Goal: Check status

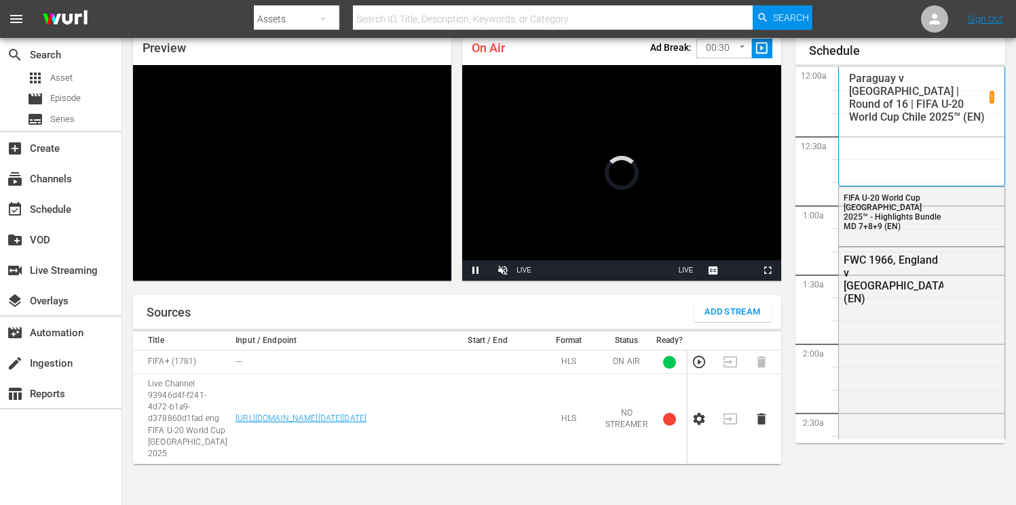
scroll to position [58, 0]
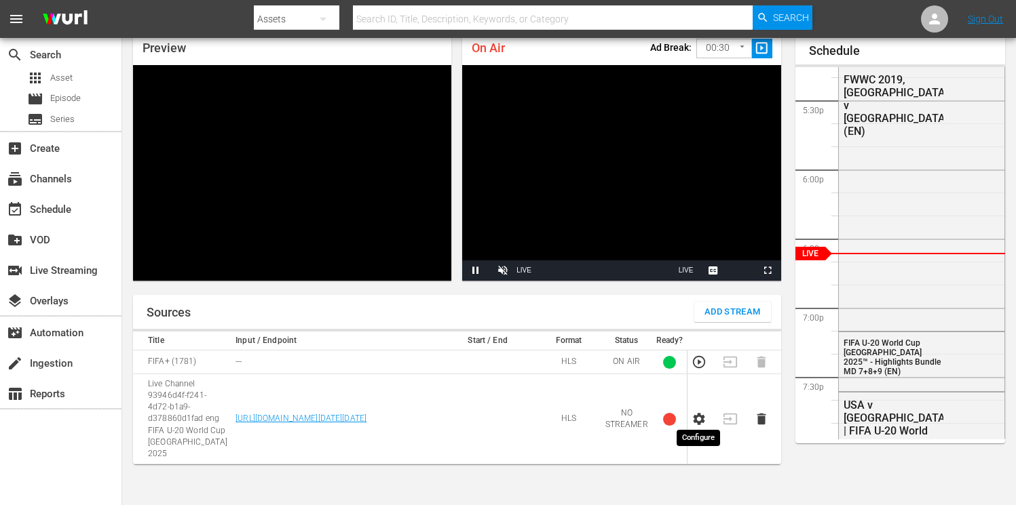
click at [695, 416] on icon "button" at bounding box center [699, 419] width 12 height 12
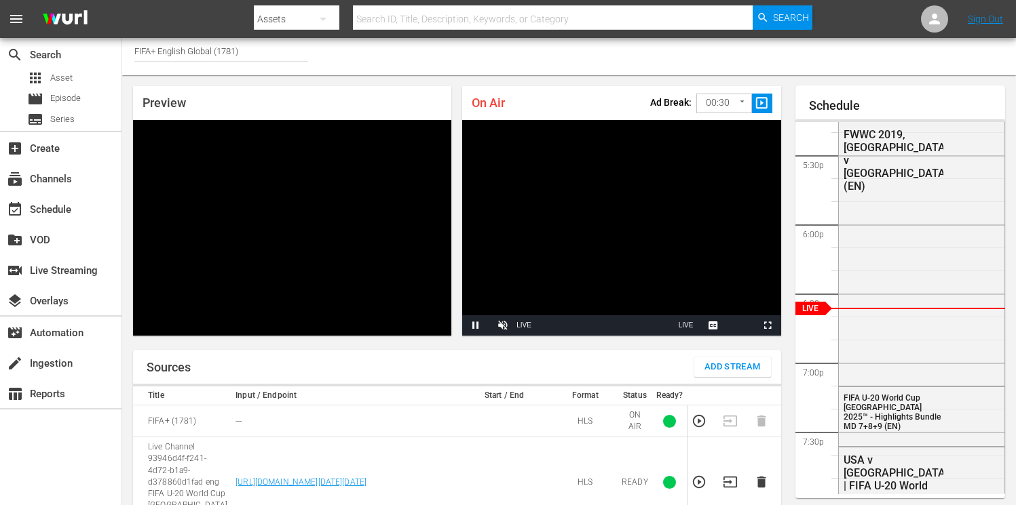
scroll to position [0, 0]
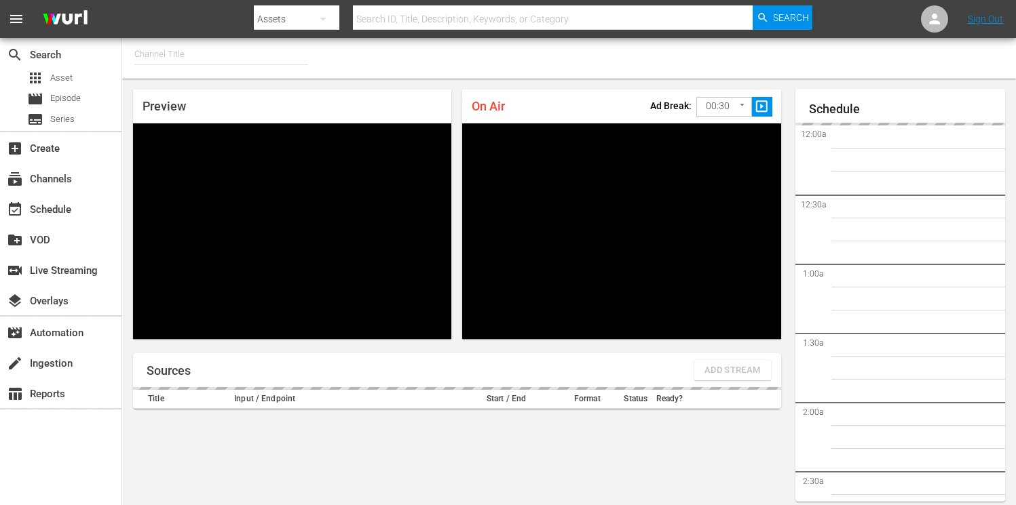
type input "FIFA+ [DEMOGRAPHIC_DATA] Local (1778)"
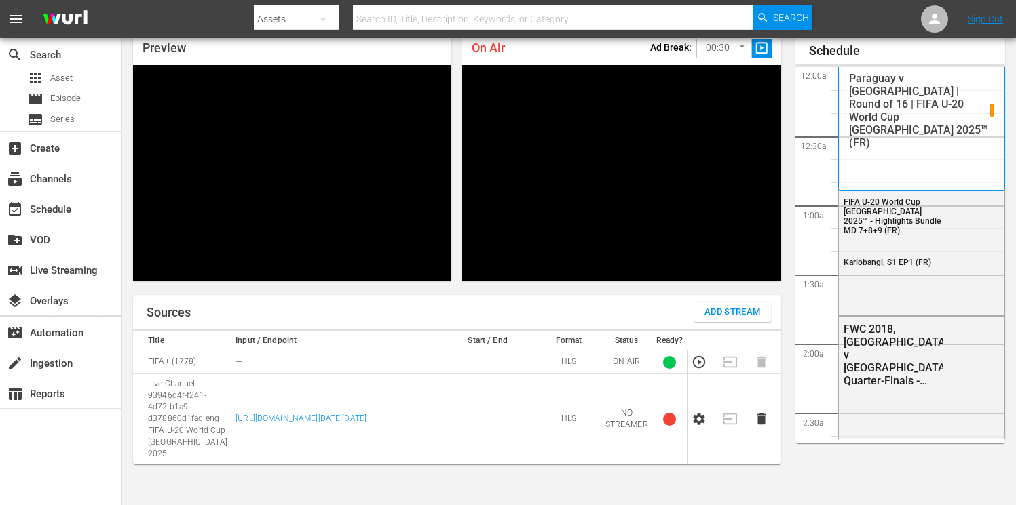
scroll to position [2389, 0]
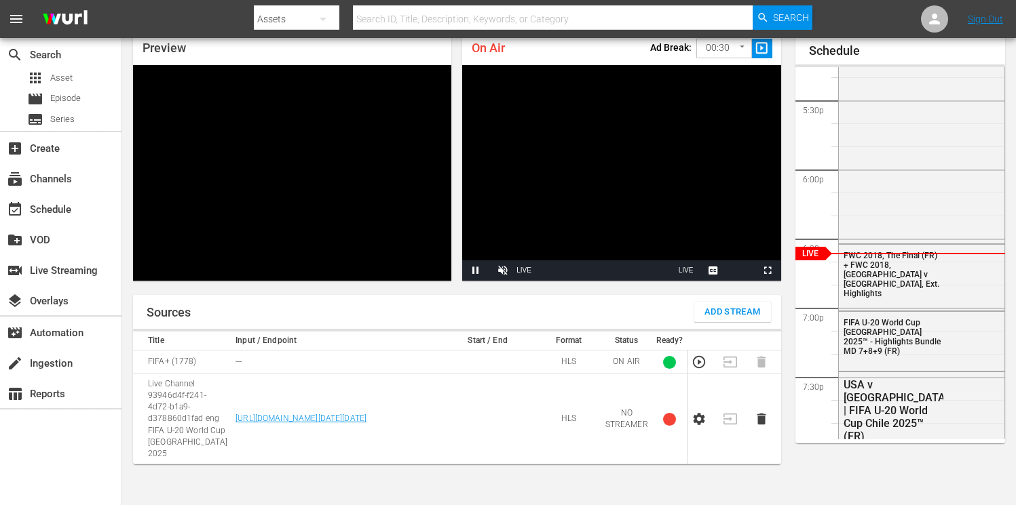
click at [697, 412] on icon "button" at bounding box center [698, 419] width 15 height 15
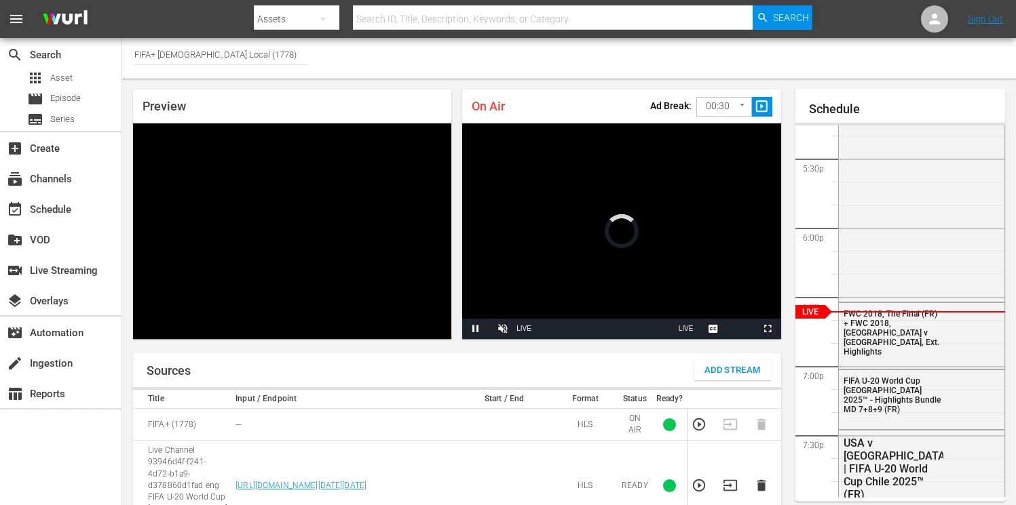
scroll to position [0, 0]
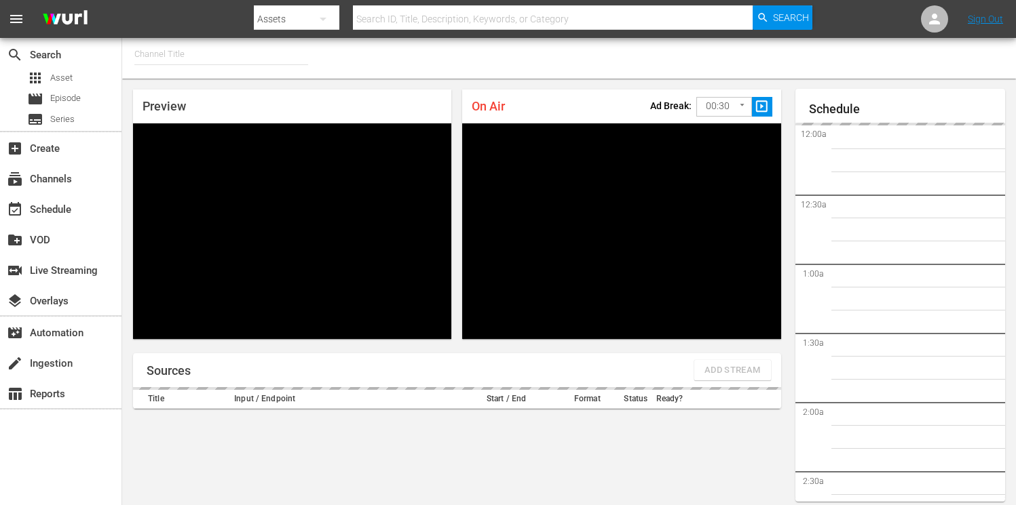
type input "FIFA+ German Local (1777)"
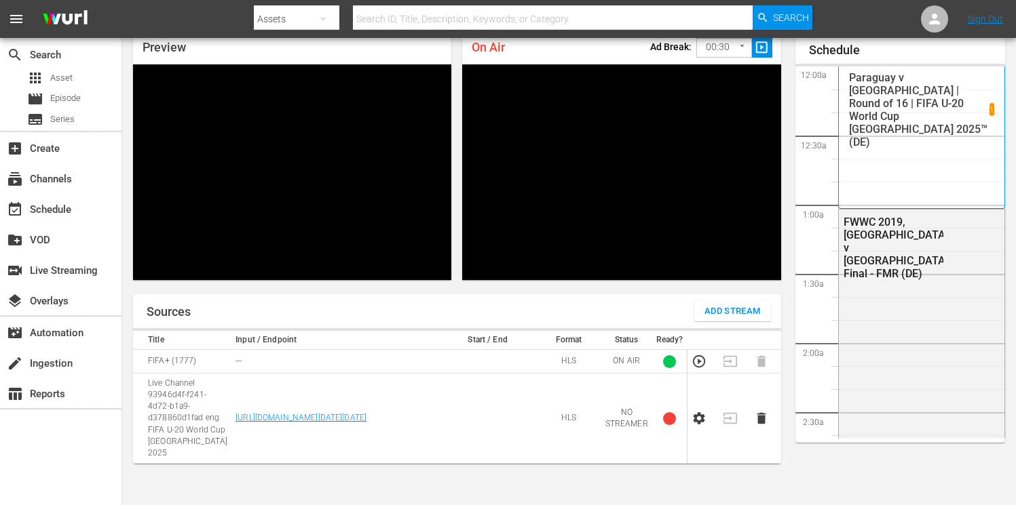
scroll to position [2389, 0]
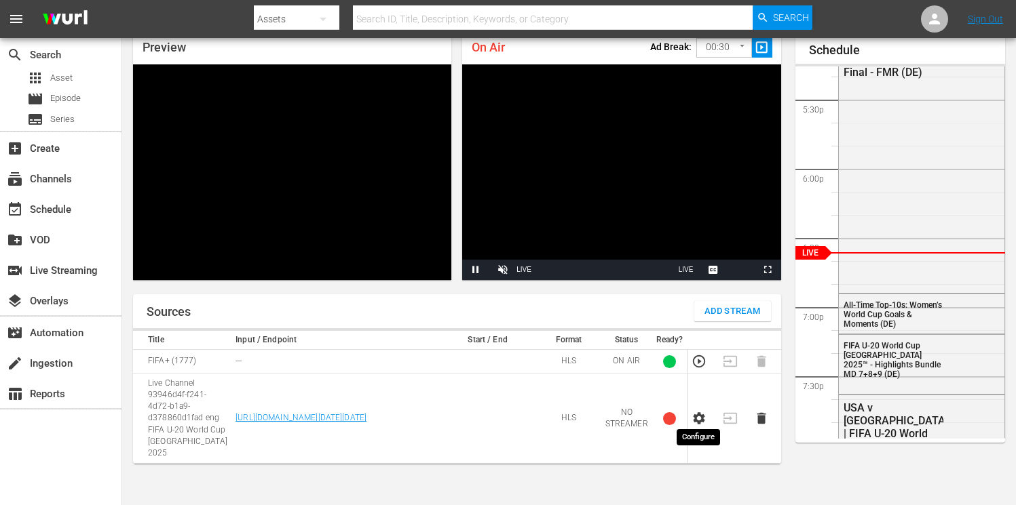
click at [693, 414] on icon "button" at bounding box center [699, 418] width 12 height 12
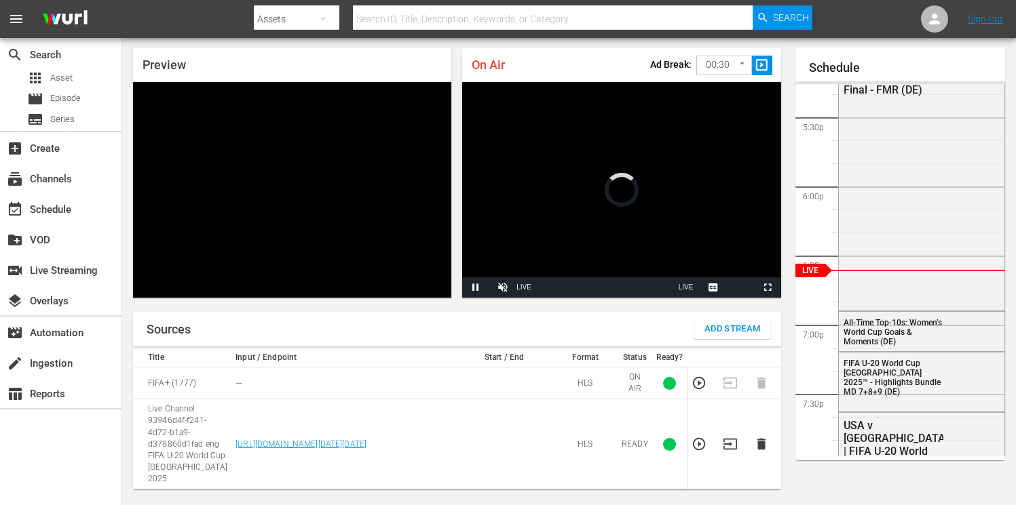
scroll to position [0, 0]
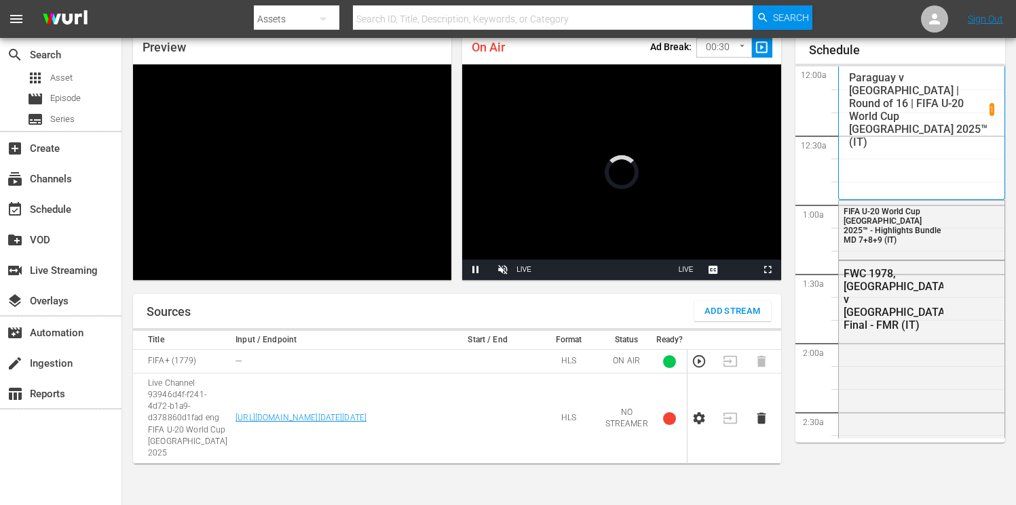
scroll to position [59, 0]
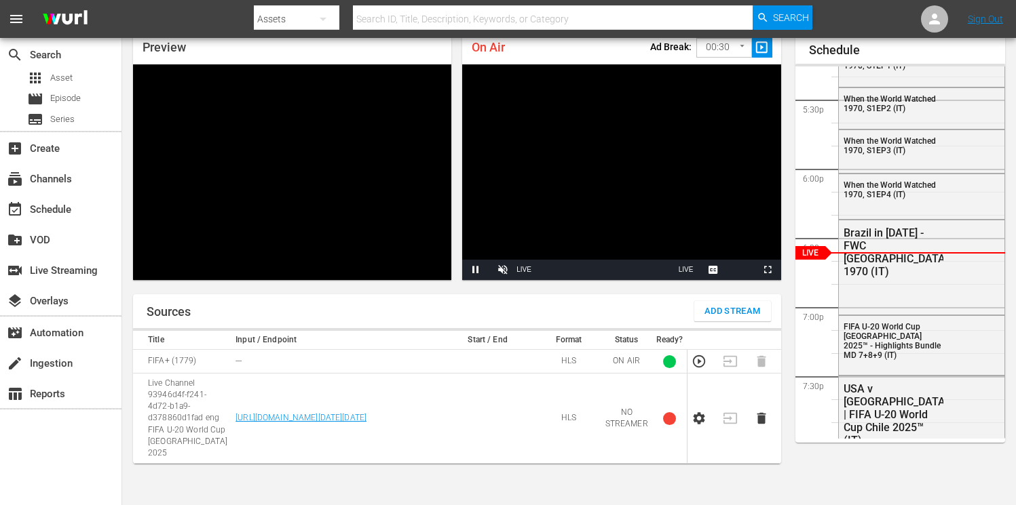
click at [698, 413] on icon "button" at bounding box center [698, 418] width 15 height 15
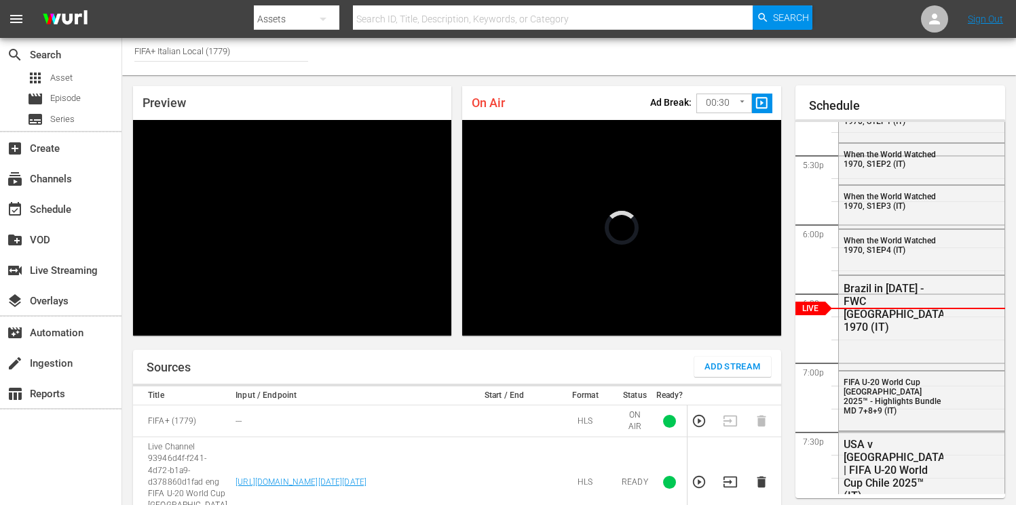
scroll to position [0, 0]
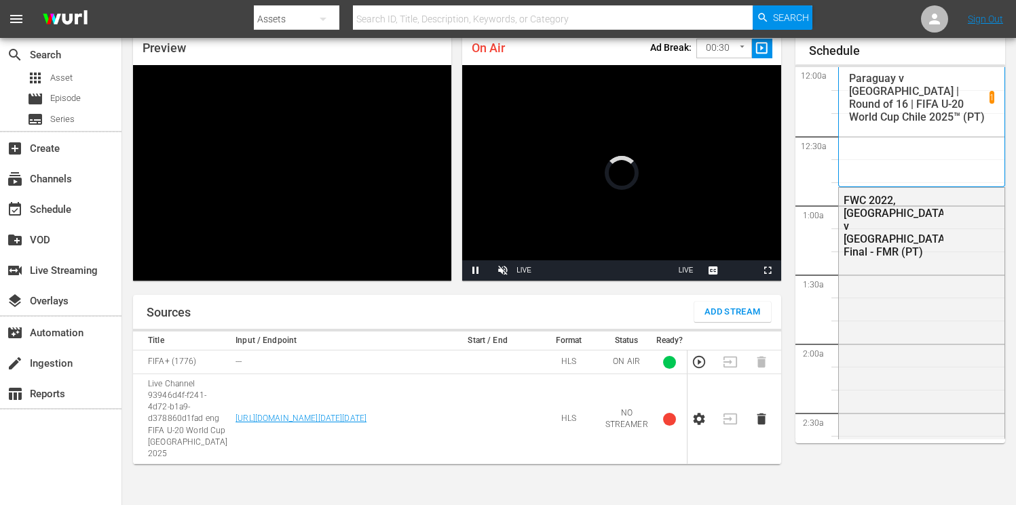
scroll to position [58, 0]
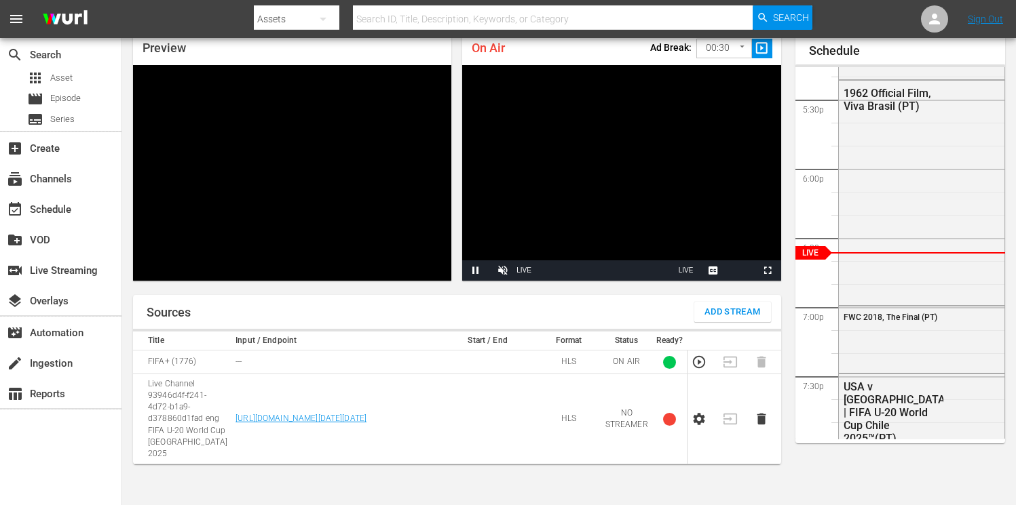
click at [697, 417] on icon "button" at bounding box center [699, 419] width 12 height 12
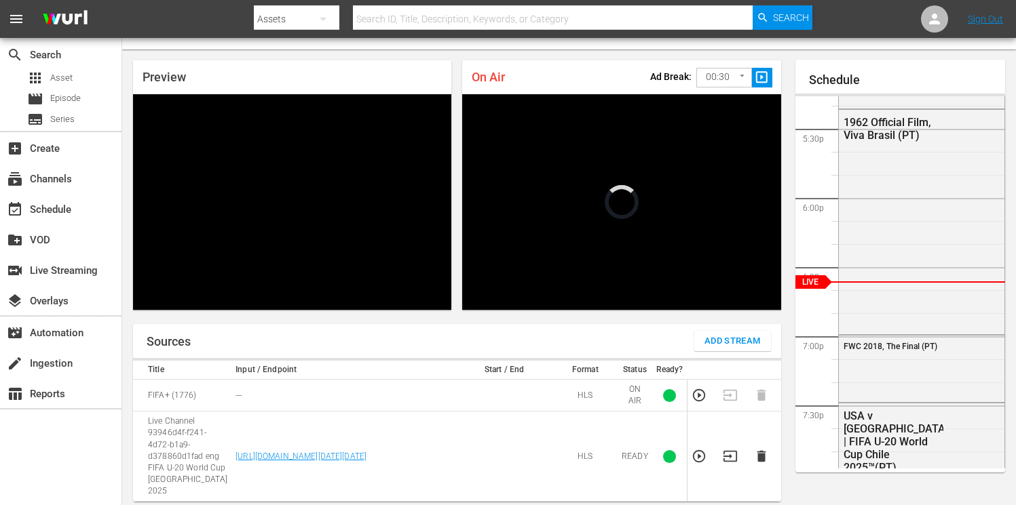
scroll to position [0, 0]
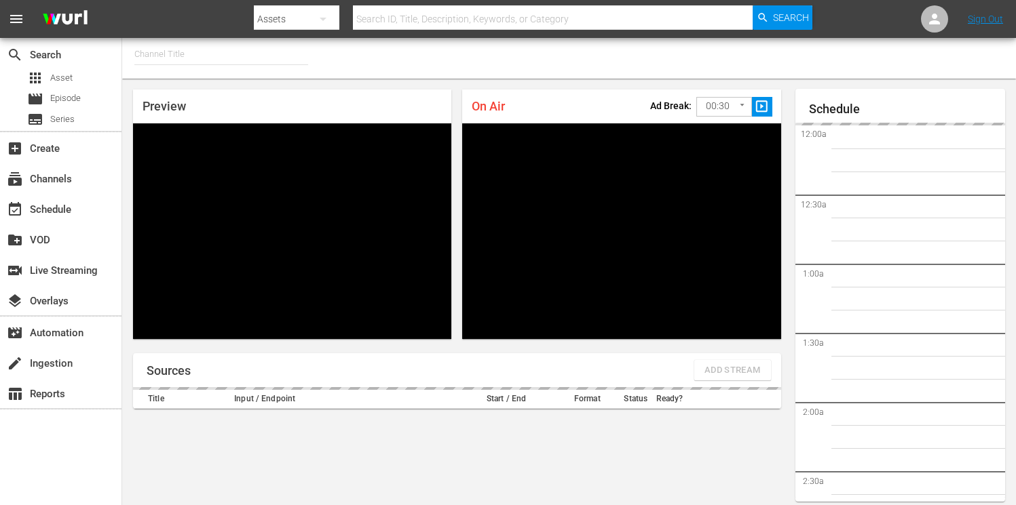
type input "FIFA+ Spanish Global (1780)"
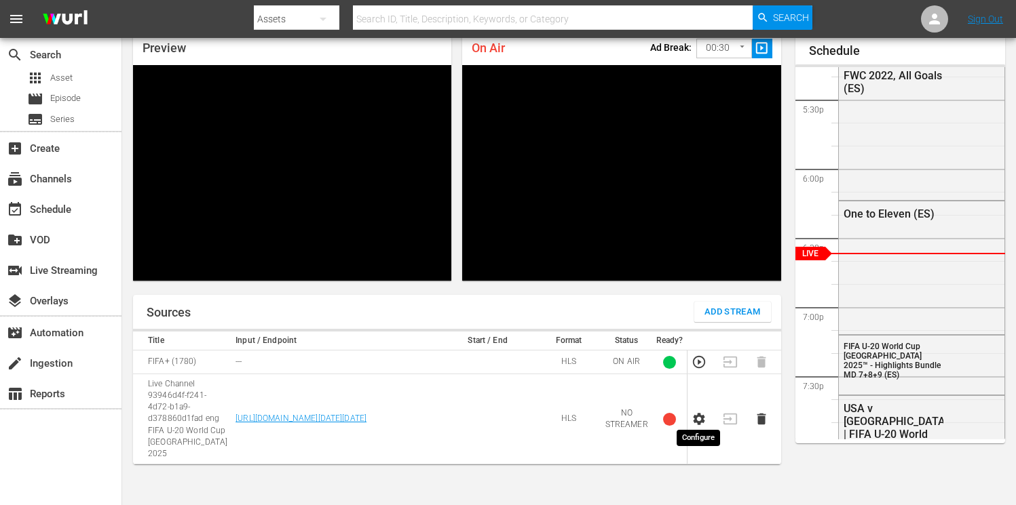
click at [697, 417] on icon "button" at bounding box center [699, 419] width 12 height 12
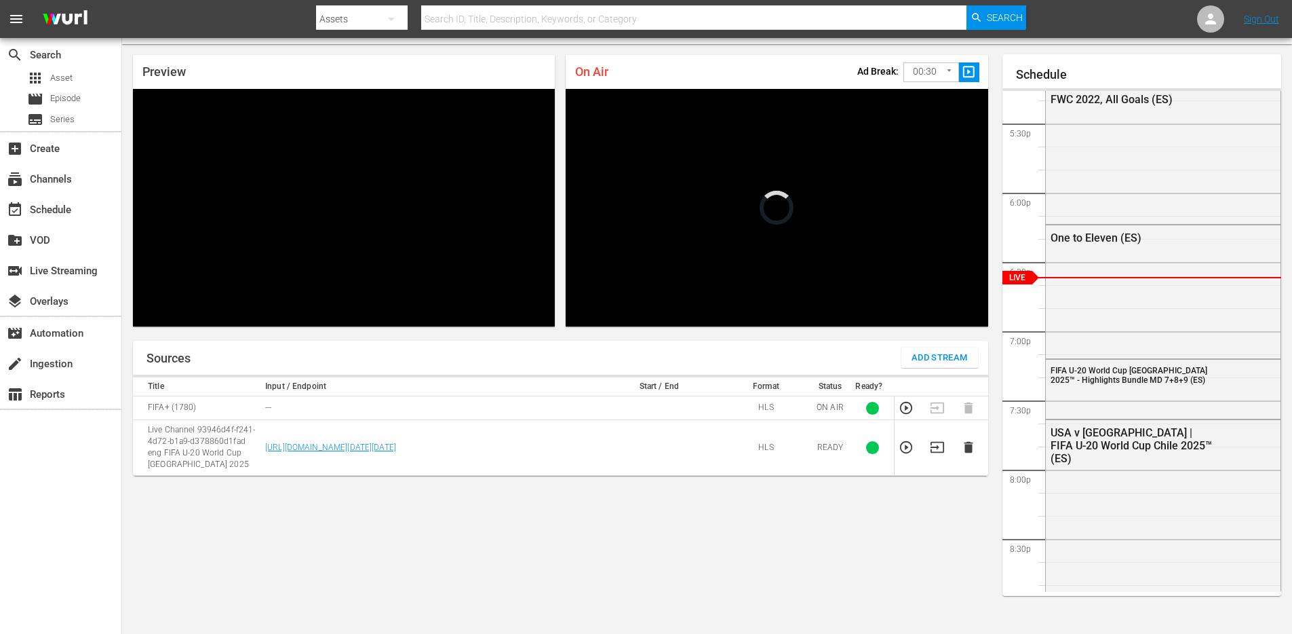
scroll to position [2390, 0]
